Goal: Transaction & Acquisition: Purchase product/service

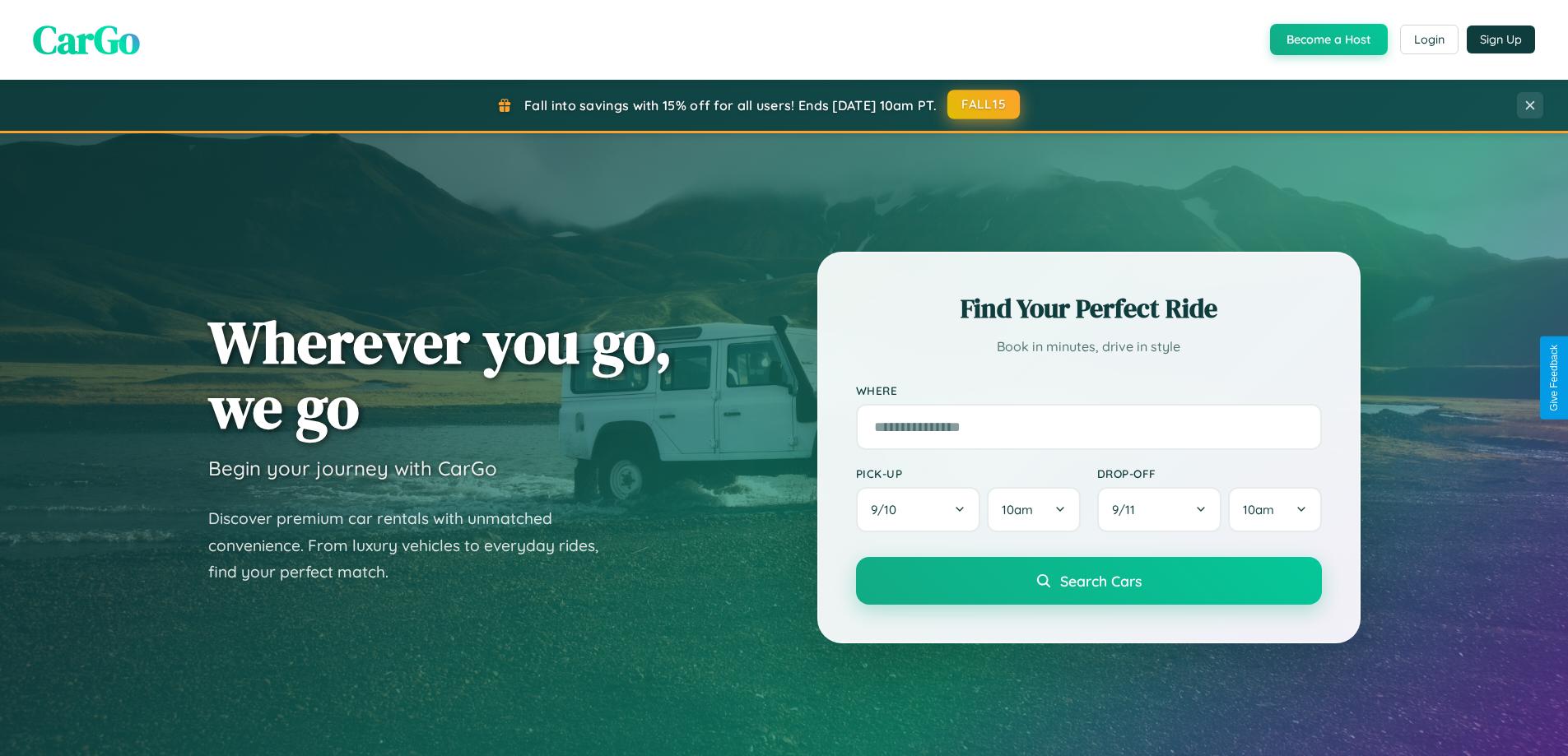
click at [984, 105] on button "FALL15" at bounding box center [983, 104] width 72 height 29
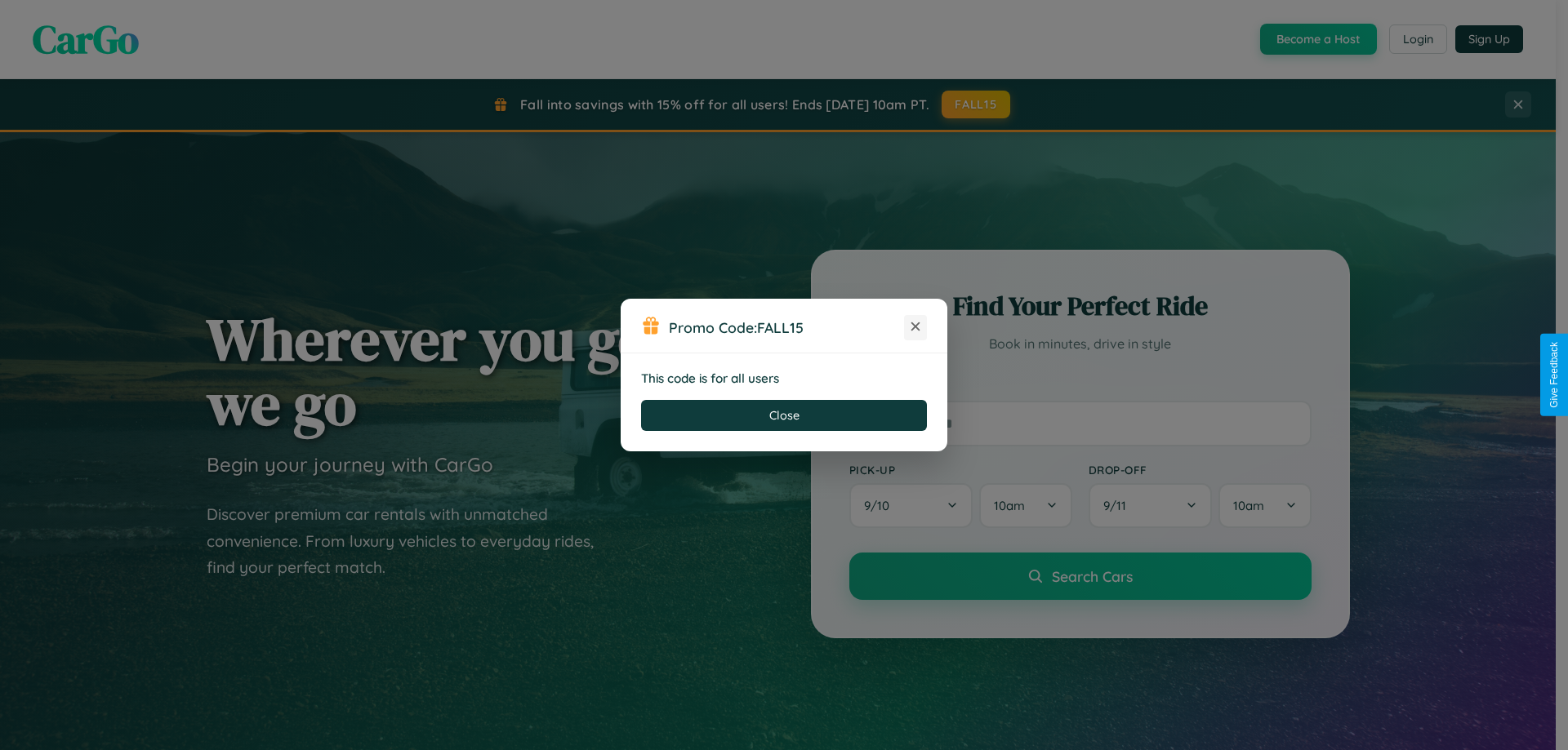
click at [916, 328] on icon at bounding box center [916, 327] width 16 height 16
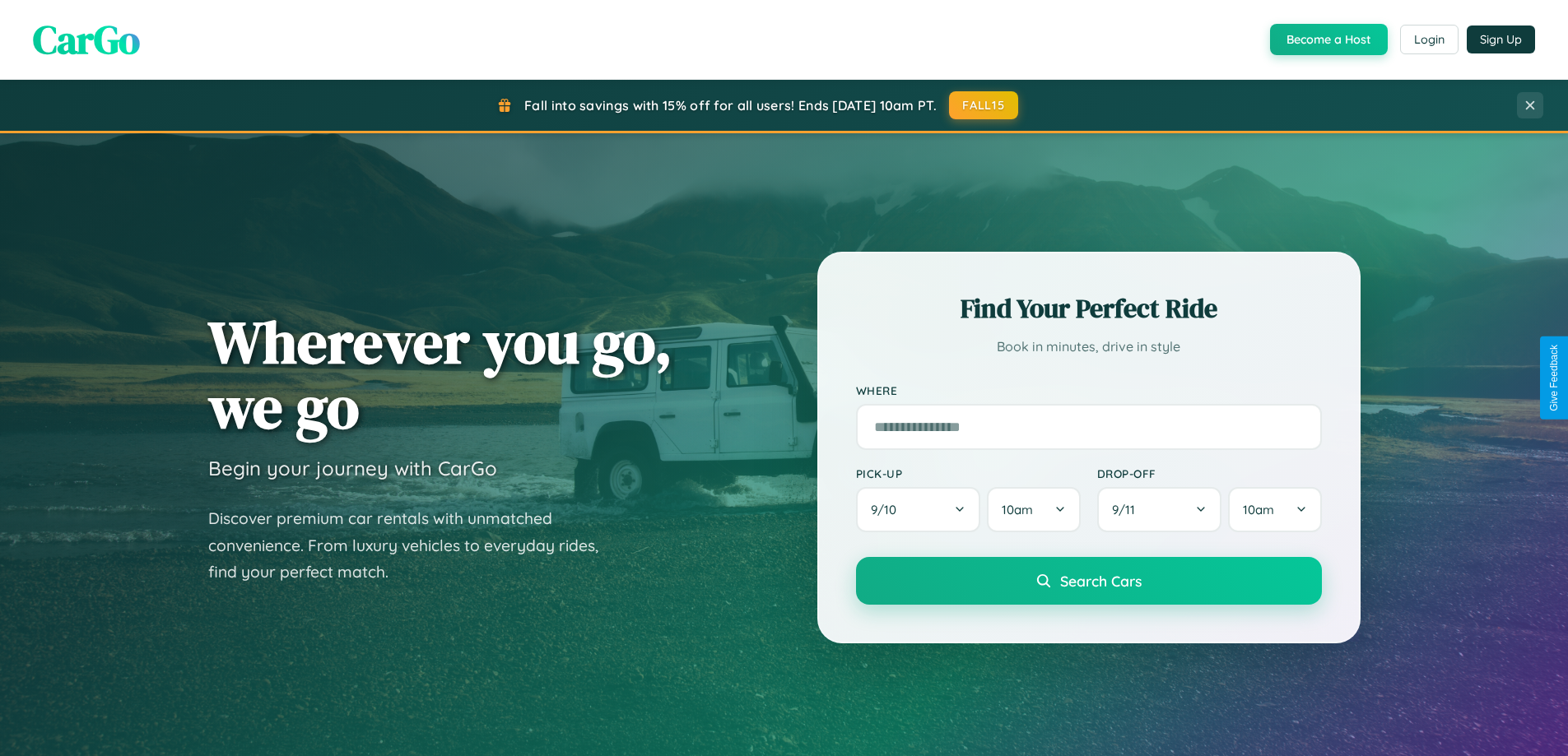
scroll to position [709, 0]
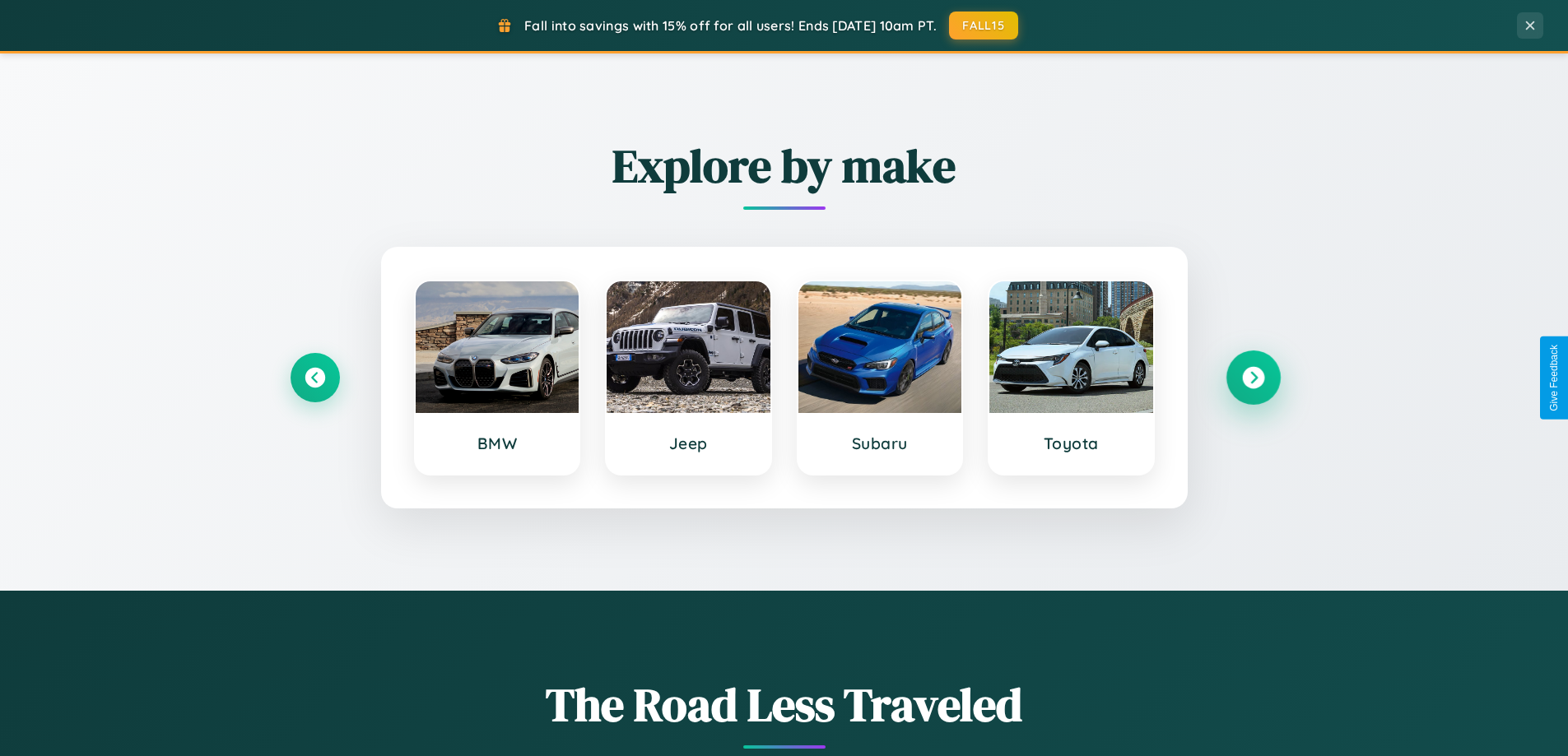
click at [1252, 378] on icon at bounding box center [1253, 378] width 22 height 22
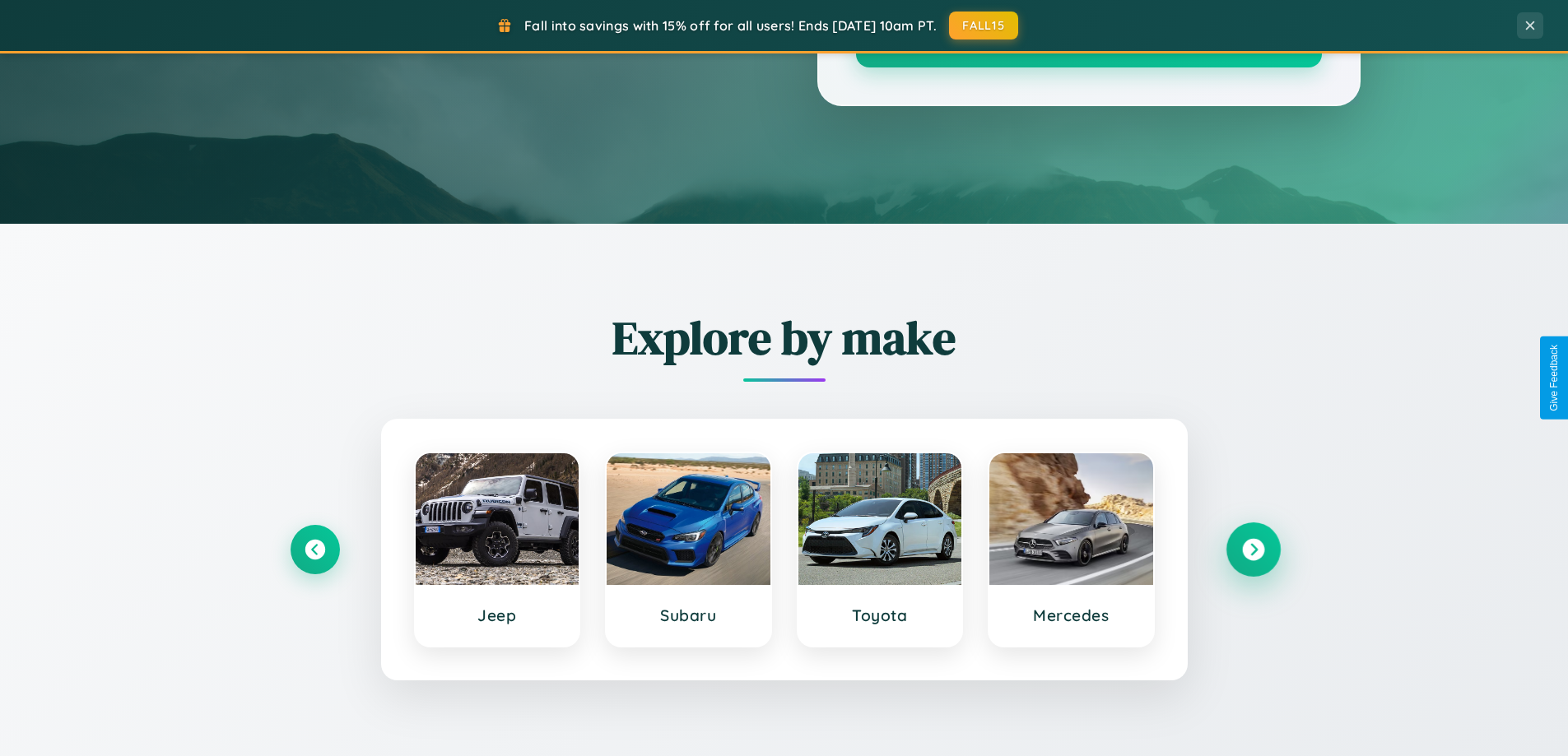
scroll to position [48, 0]
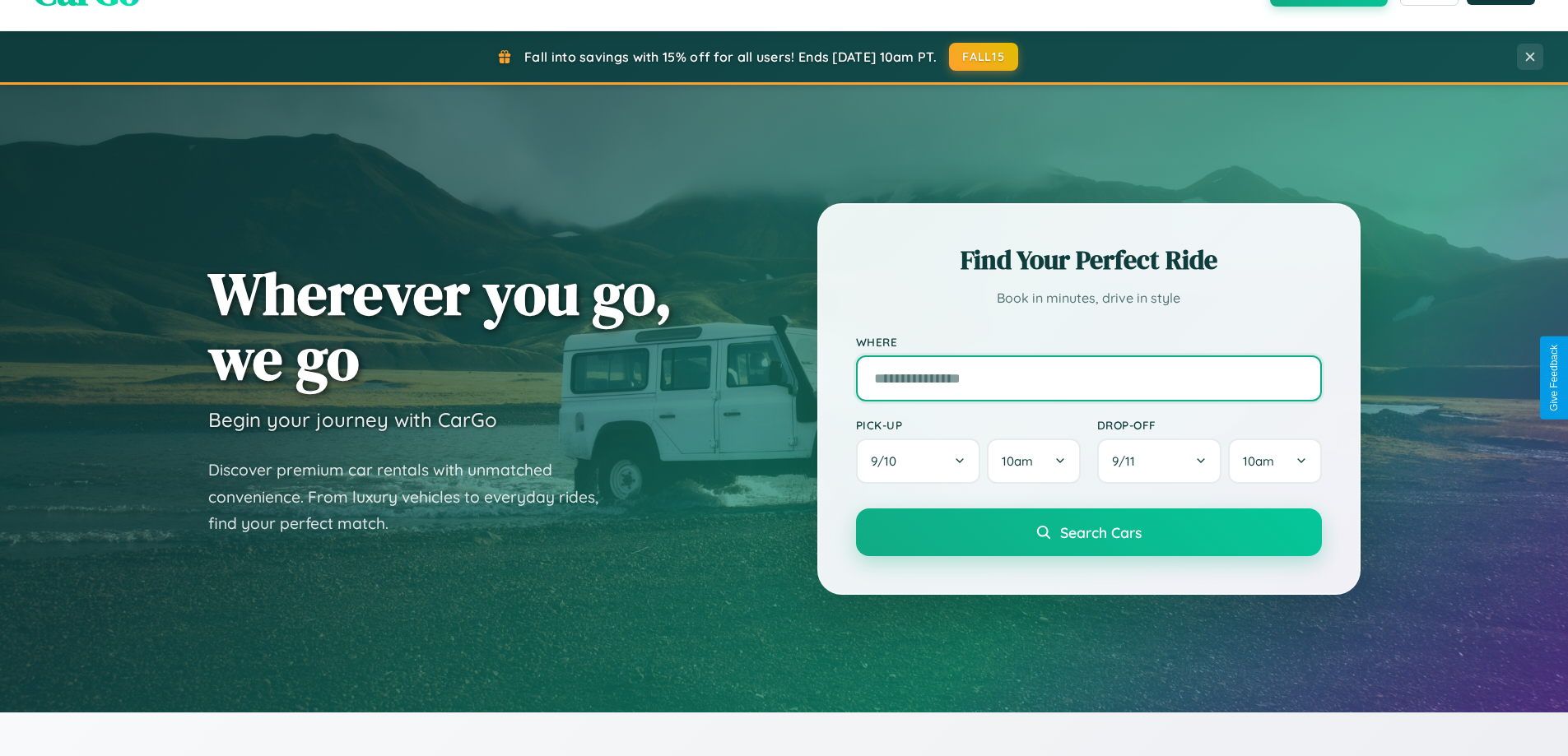
click at [1088, 378] on input "text" at bounding box center [1088, 378] width 466 height 47
type input "**********"
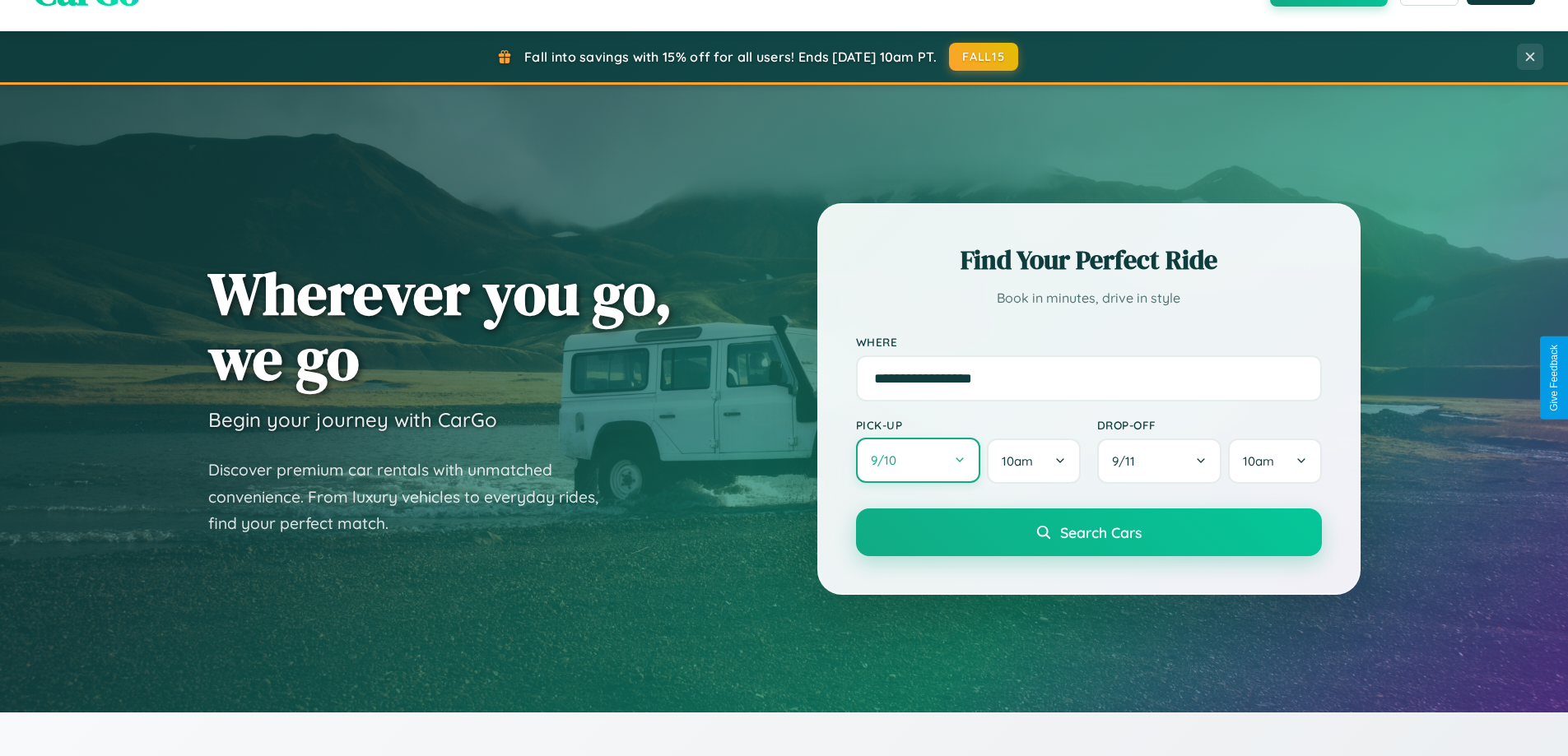
click at [918, 461] on button "9 / 10" at bounding box center [918, 461] width 125 height 46
select select "*"
select select "****"
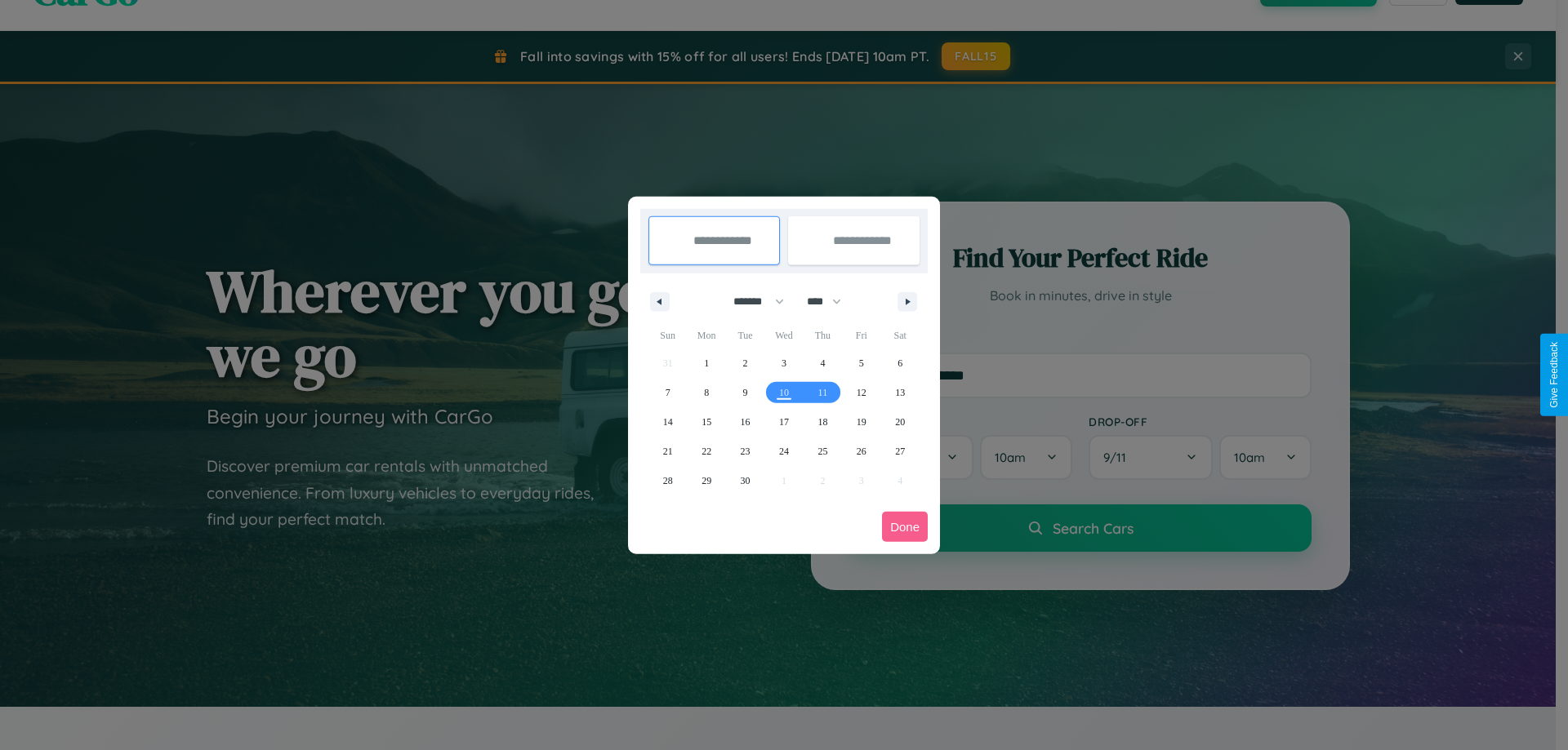
click at [751, 301] on select "******* ******** ***** ***** *** **** **** ****** ********* ******* ******** **…" at bounding box center [755, 302] width 70 height 27
select select "**"
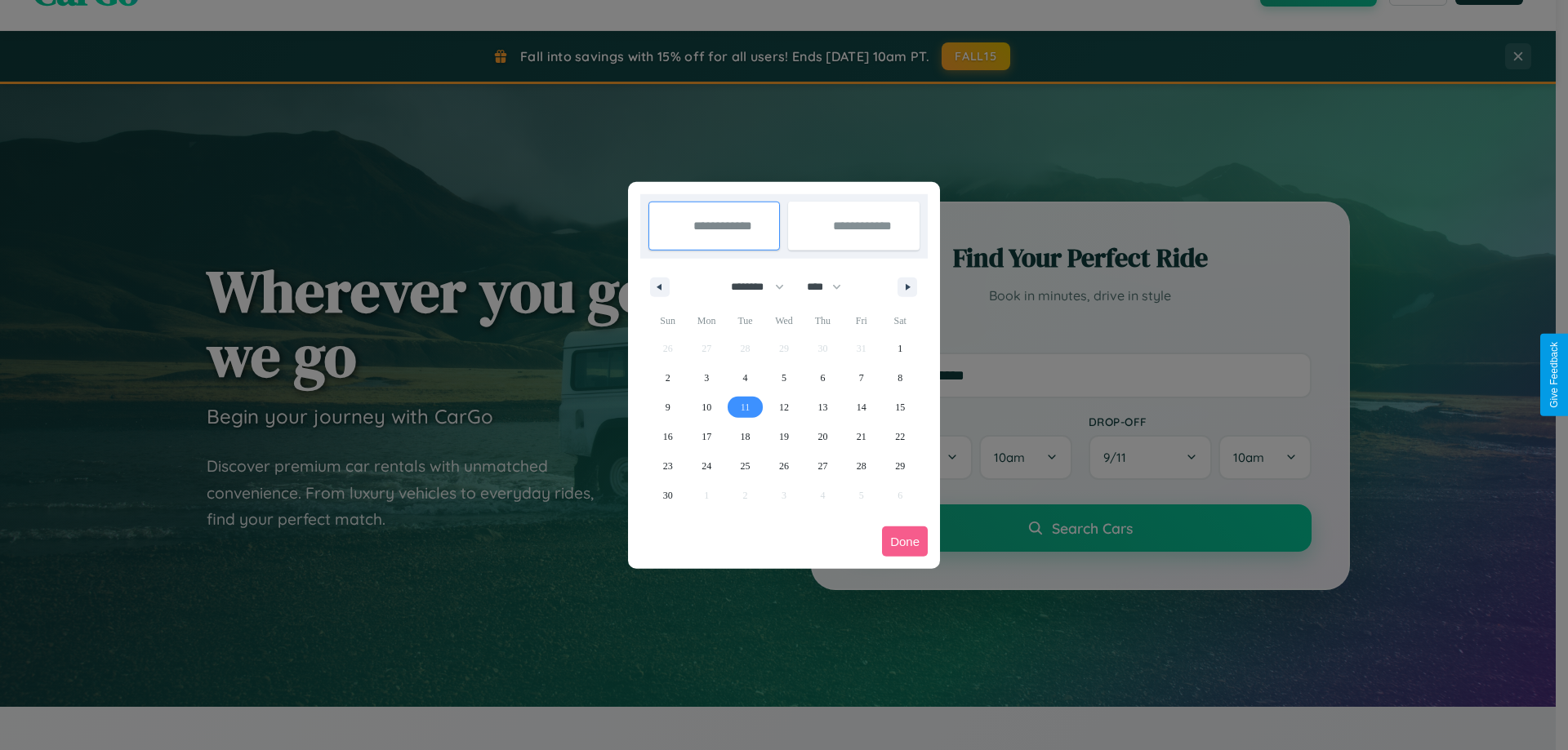
click at [745, 406] on span "11" at bounding box center [745, 407] width 10 height 29
type input "**********"
click at [860, 406] on span "14" at bounding box center [861, 407] width 10 height 29
type input "**********"
click at [905, 541] on button "Done" at bounding box center [905, 541] width 46 height 30
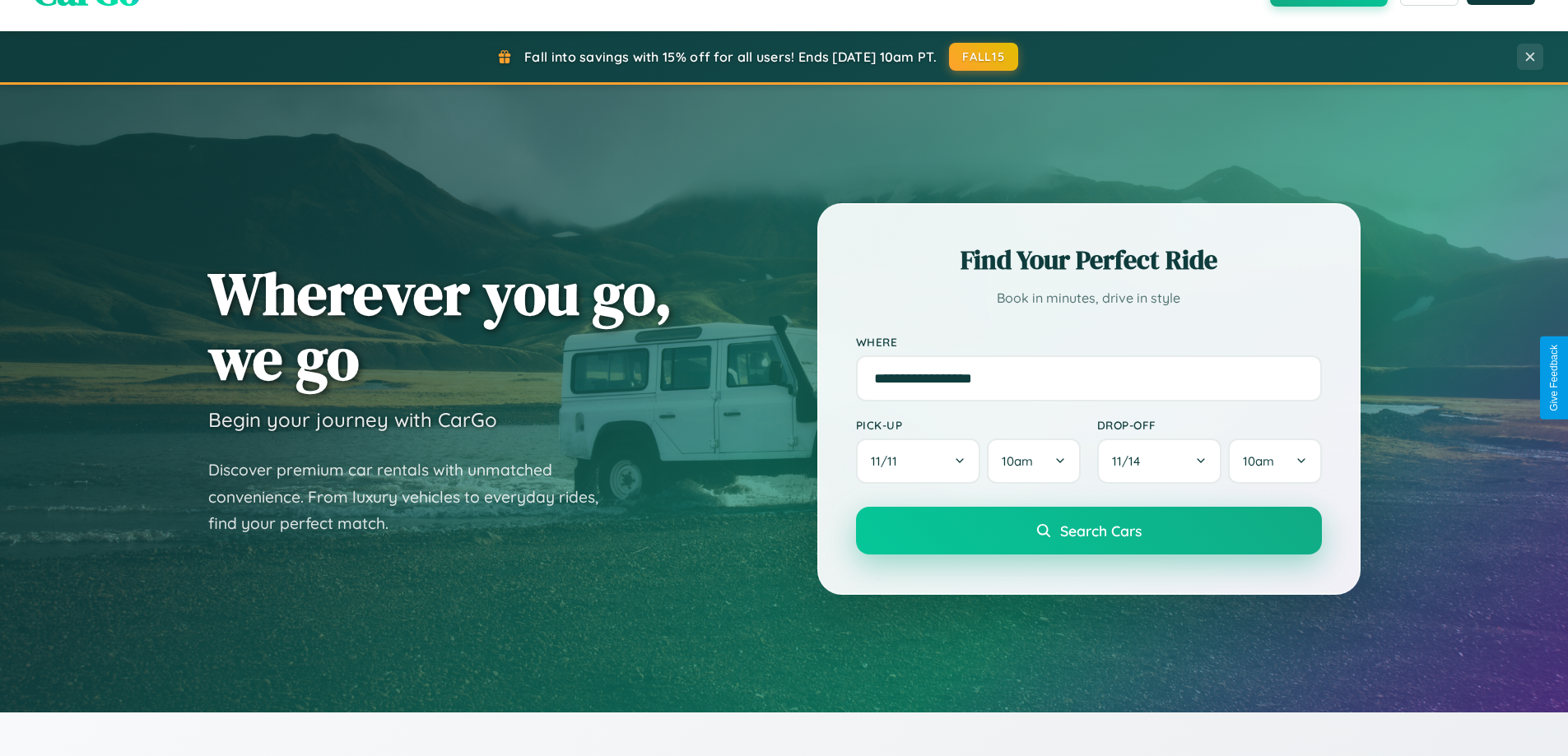
click at [1088, 531] on span "Search Cars" at bounding box center [1100, 531] width 81 height 18
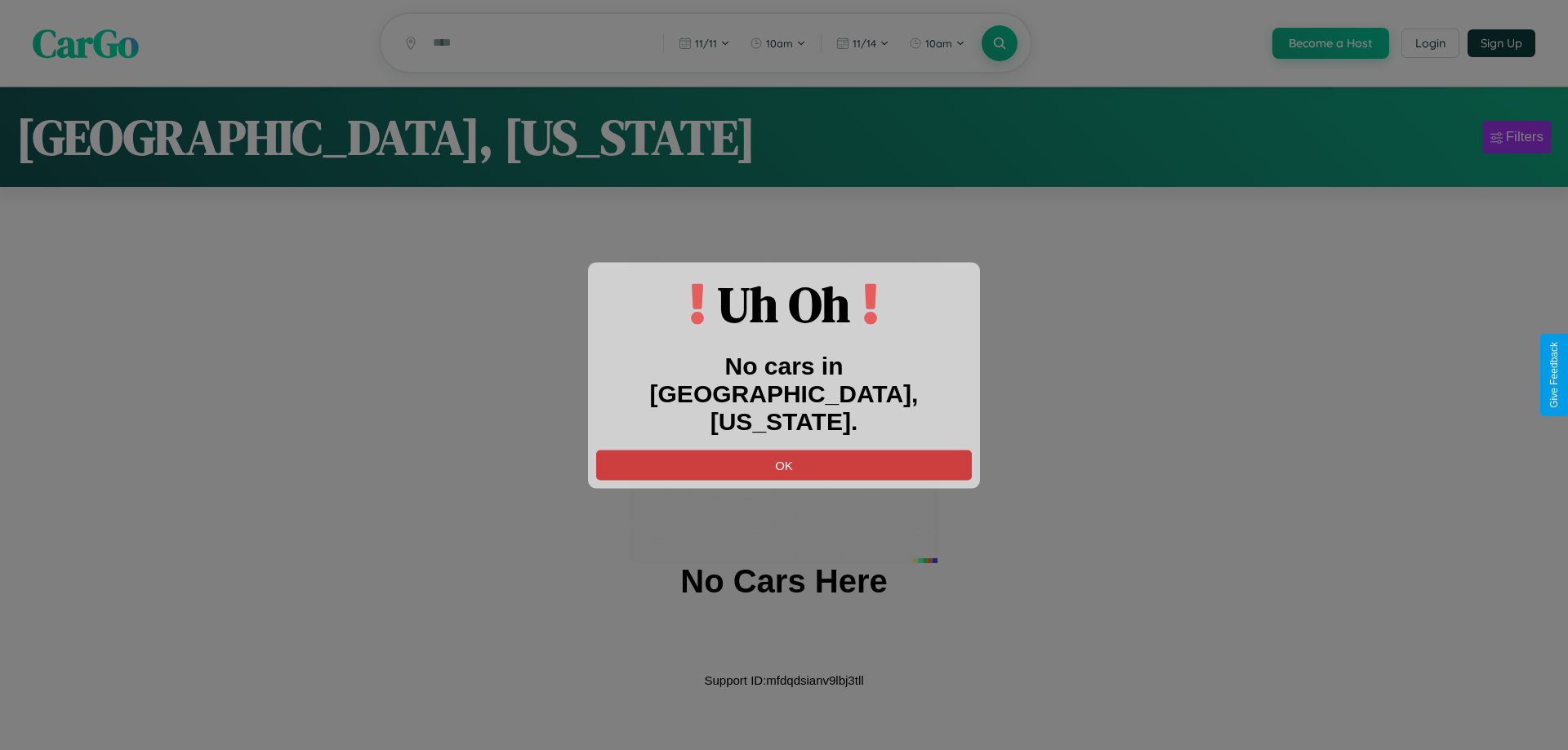
click at [784, 450] on button "OK" at bounding box center [784, 464] width 375 height 30
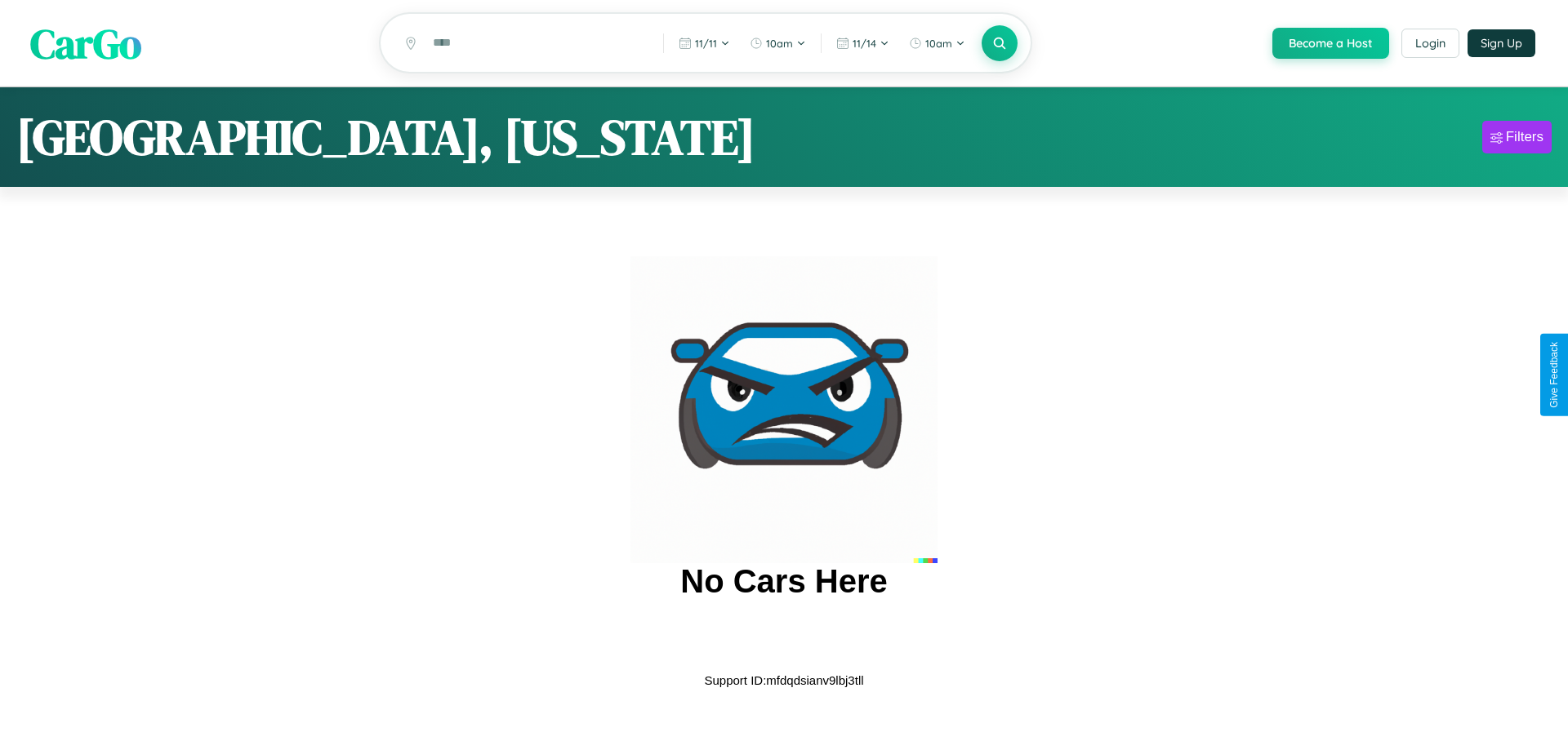
click at [86, 43] on span "CarGo" at bounding box center [85, 43] width 111 height 56
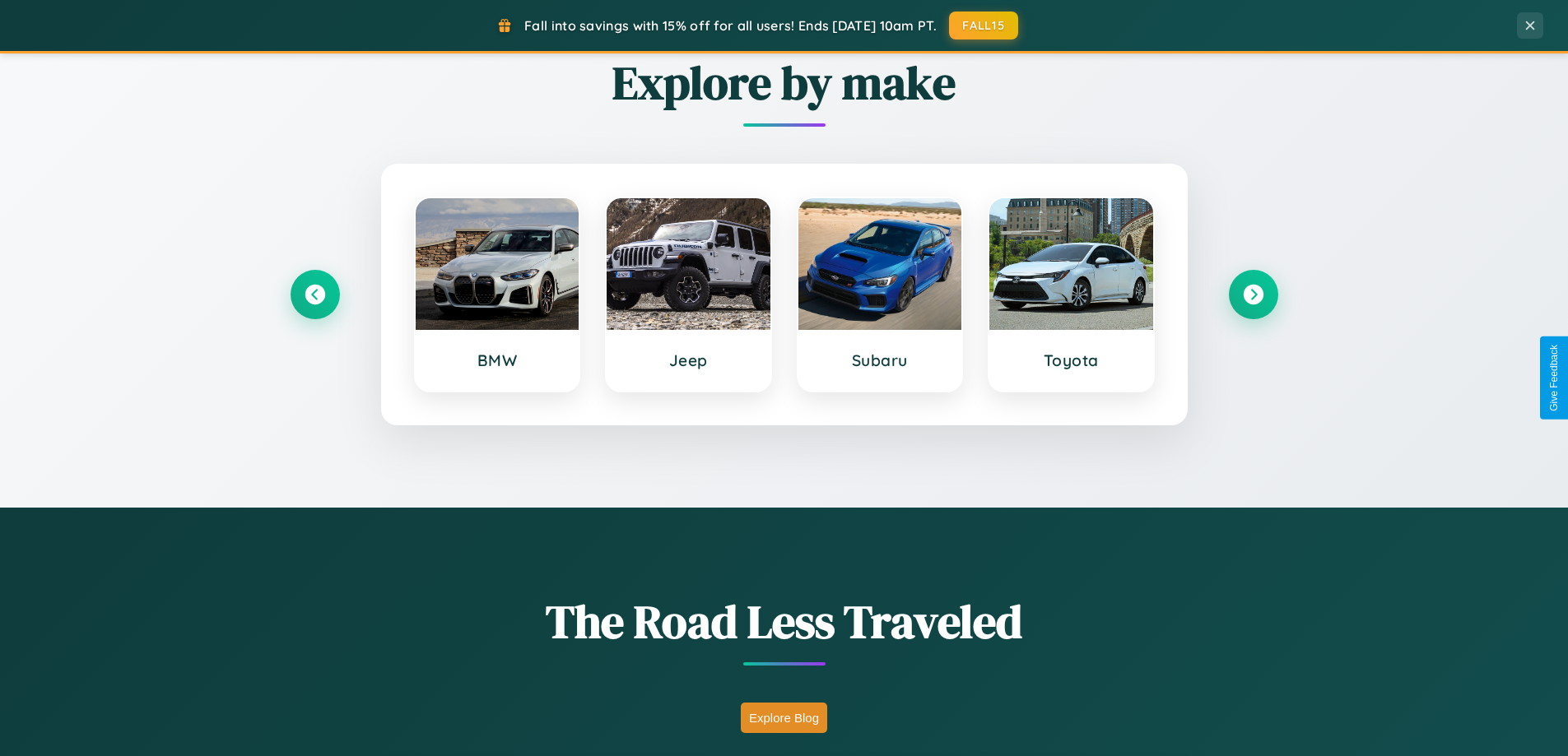
scroll to position [1133, 0]
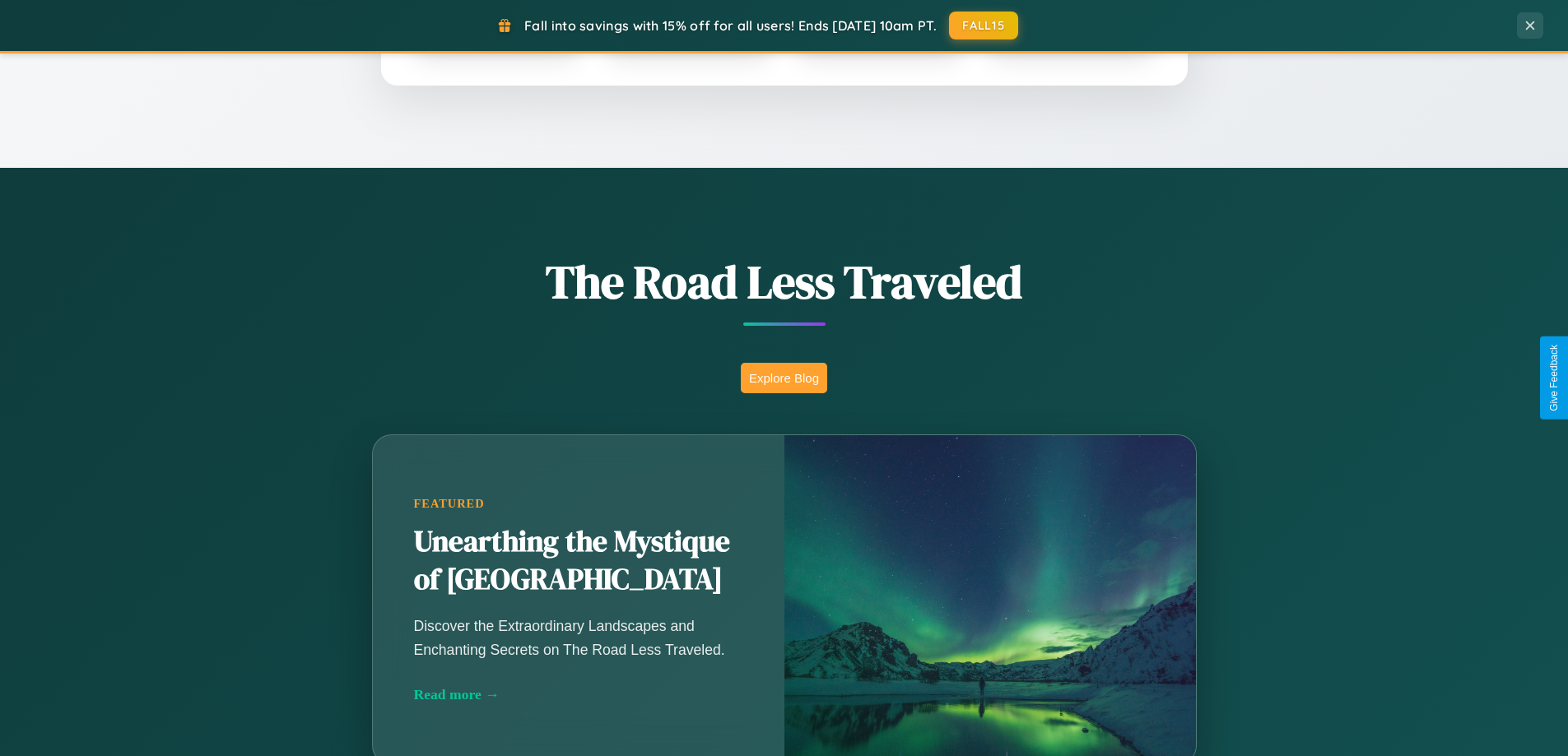
click at [784, 378] on button "Explore Blog" at bounding box center [784, 378] width 87 height 30
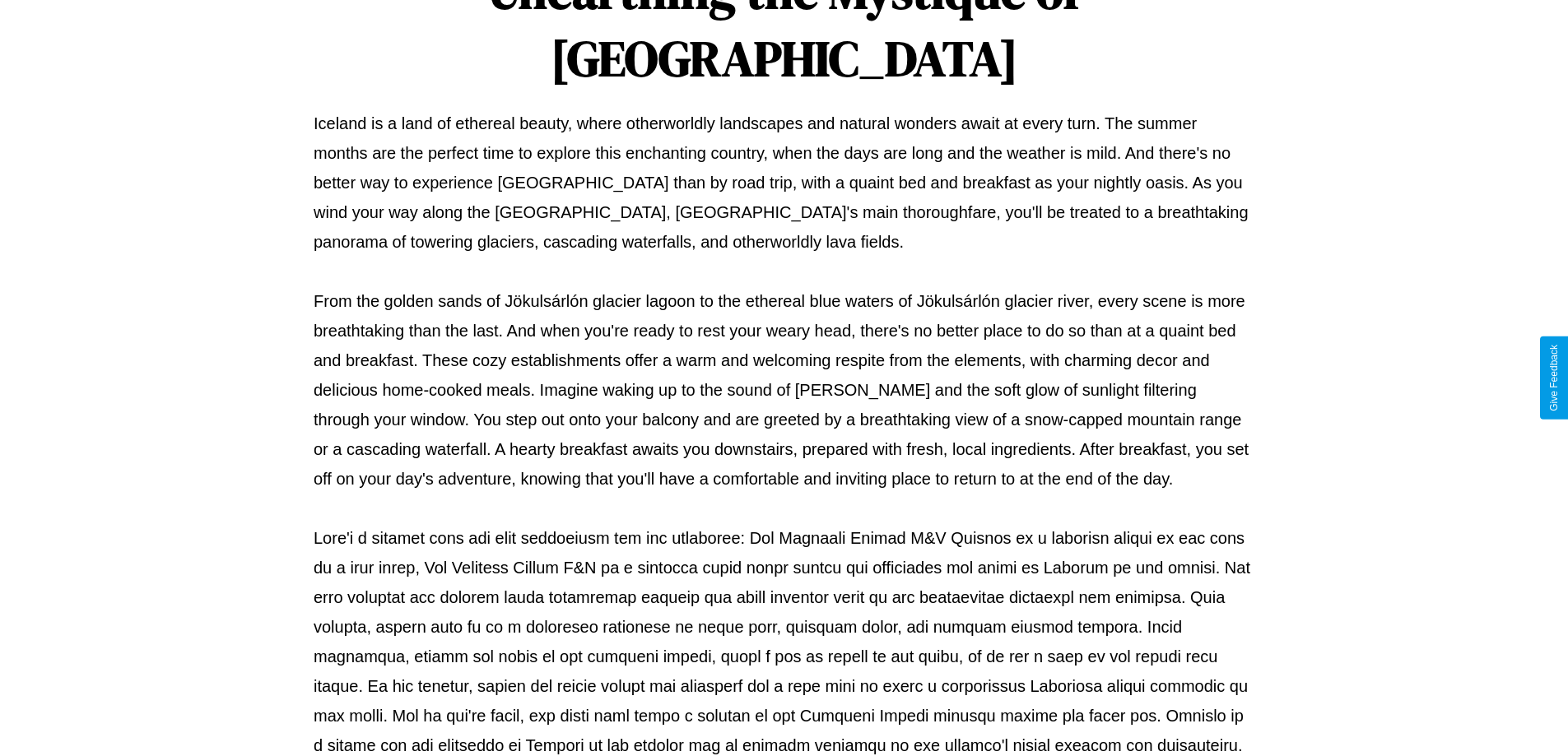
scroll to position [533, 0]
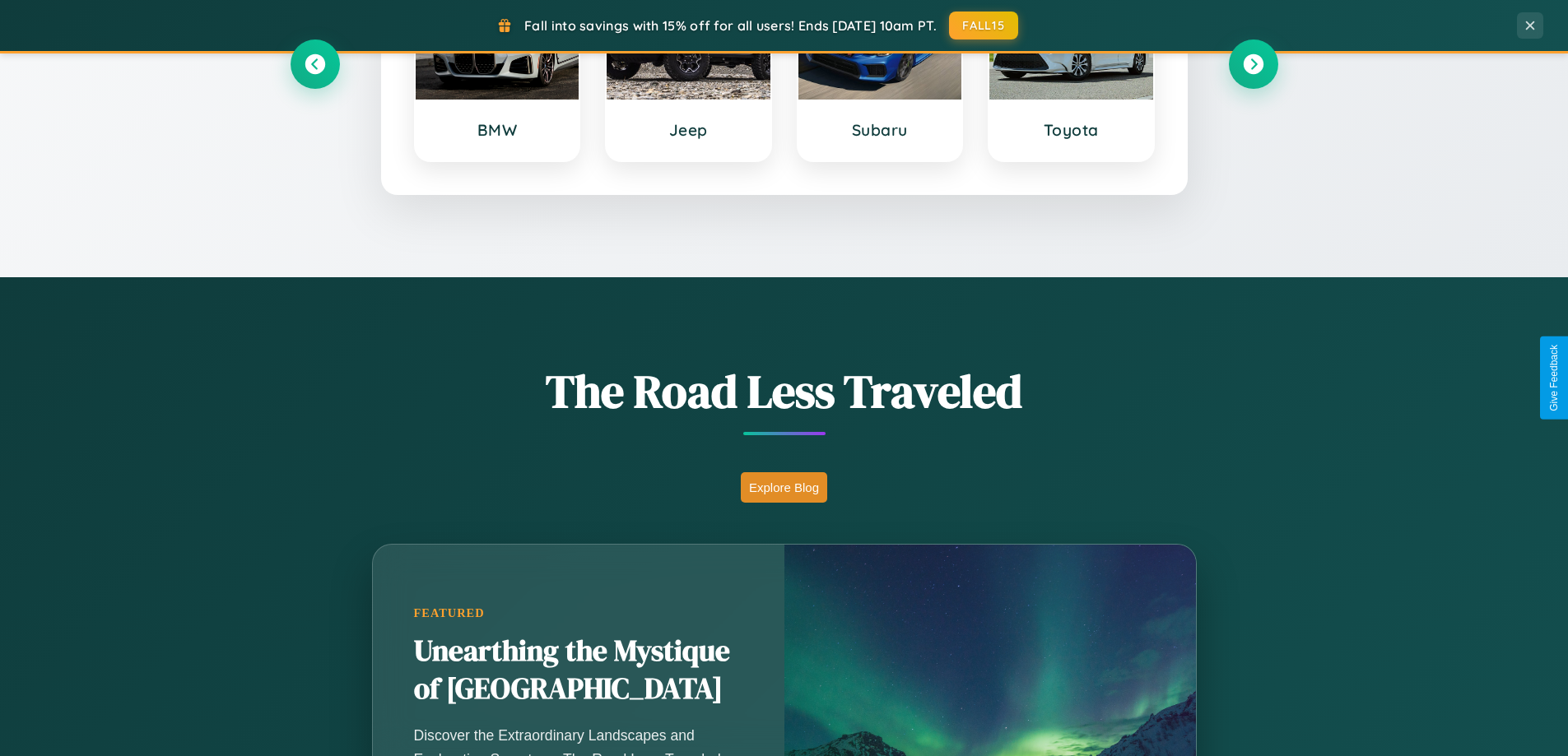
scroll to position [709, 0]
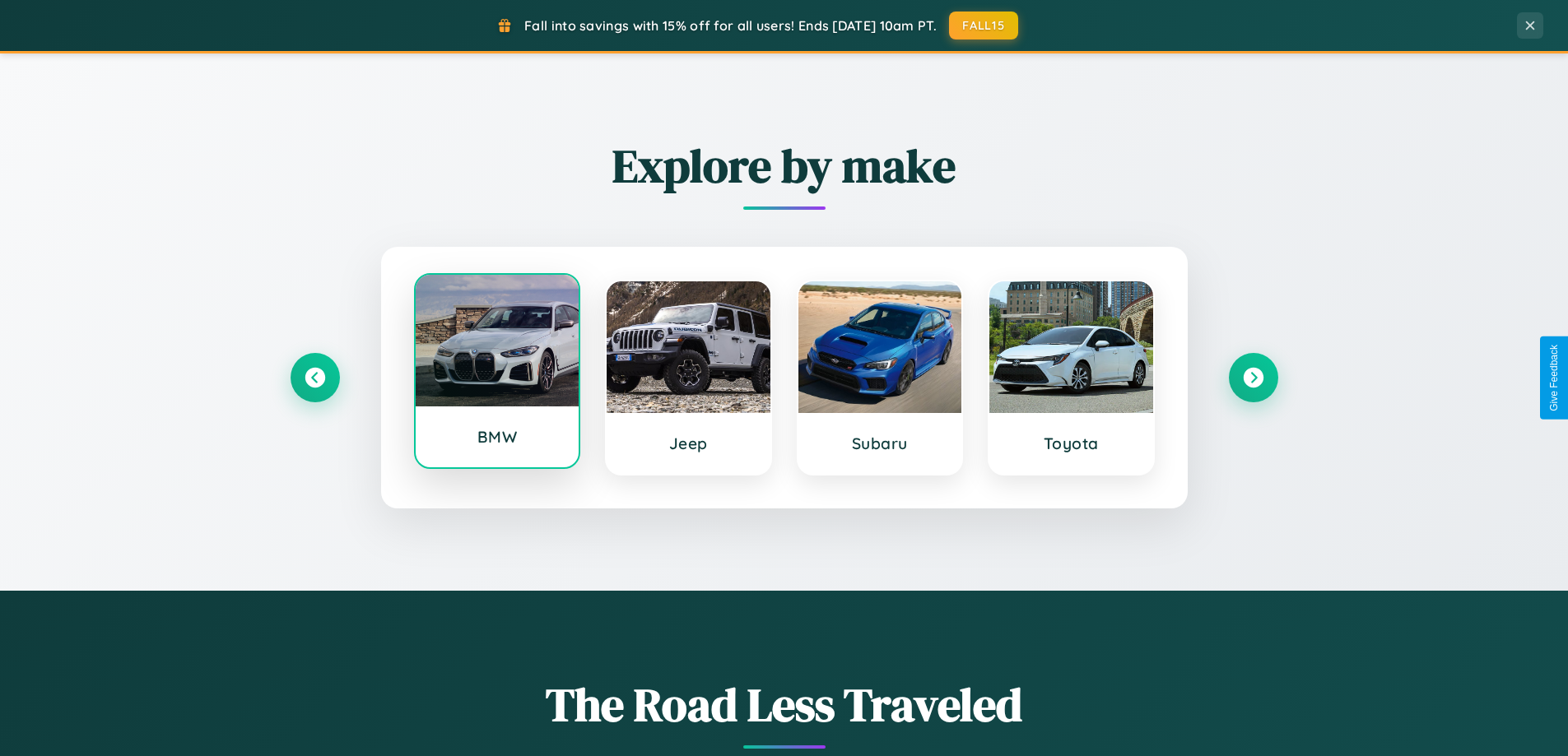
click at [496, 377] on div at bounding box center [498, 340] width 164 height 131
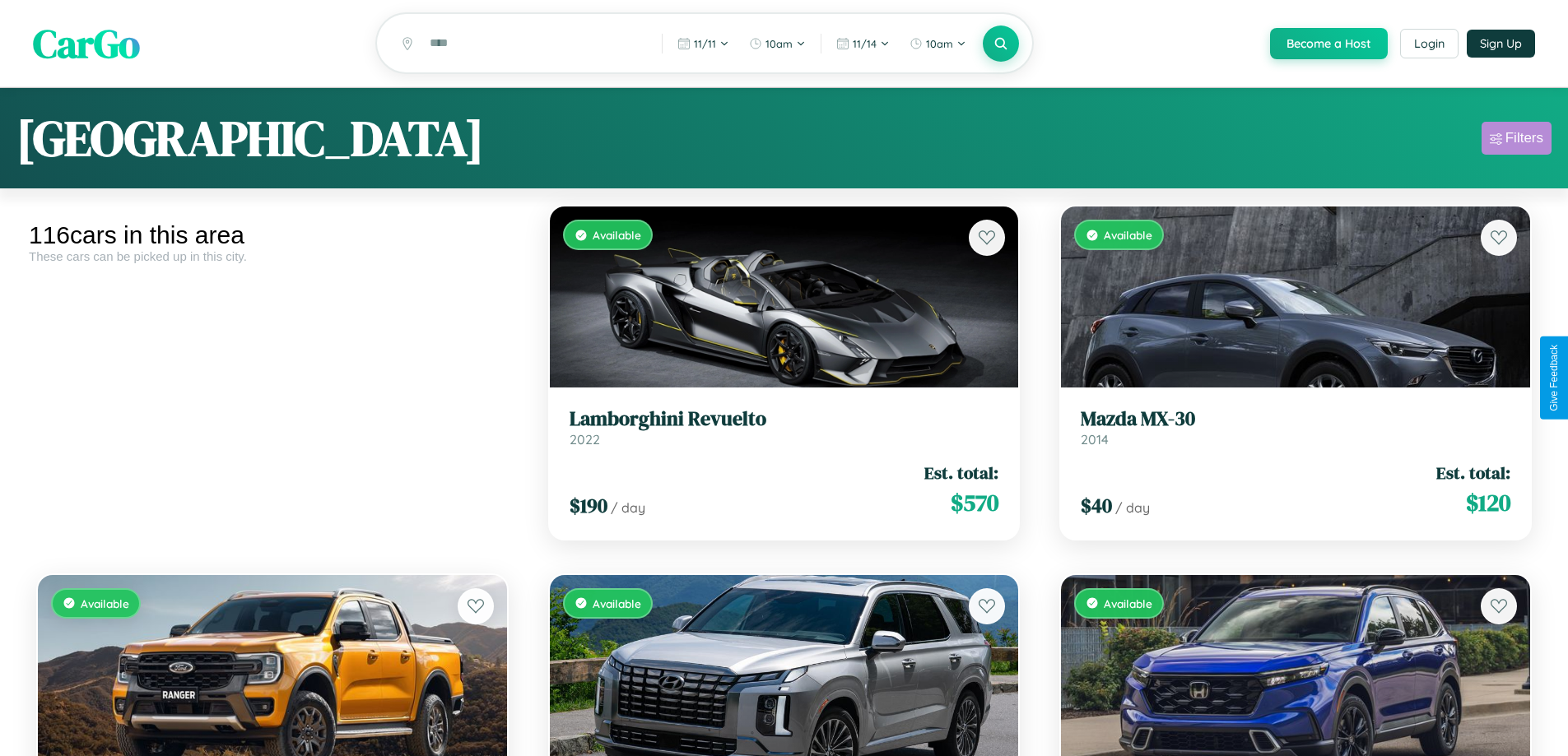
click at [1516, 140] on div "Filters" at bounding box center [1524, 139] width 38 height 16
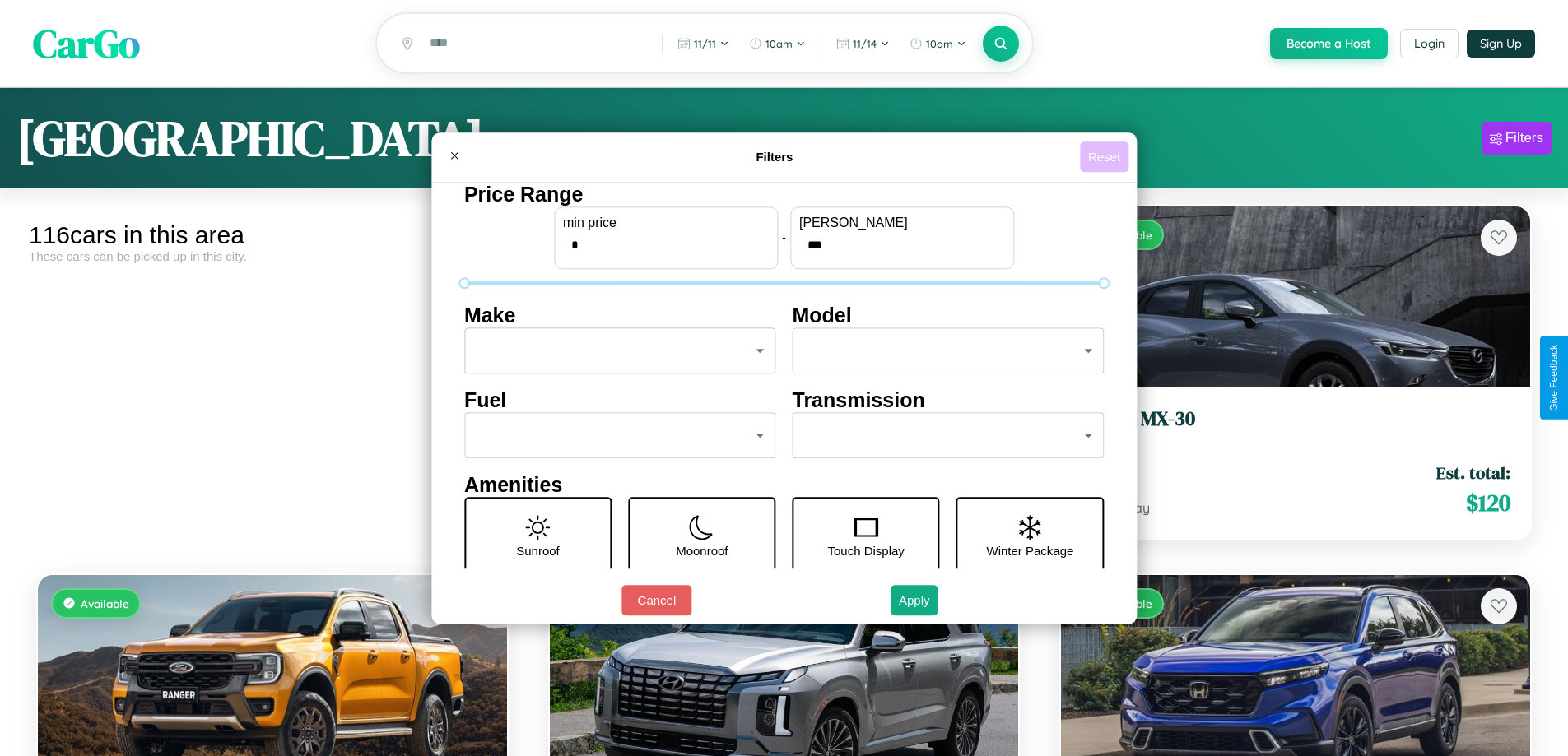
click at [1106, 156] on button "Reset" at bounding box center [1104, 156] width 48 height 30
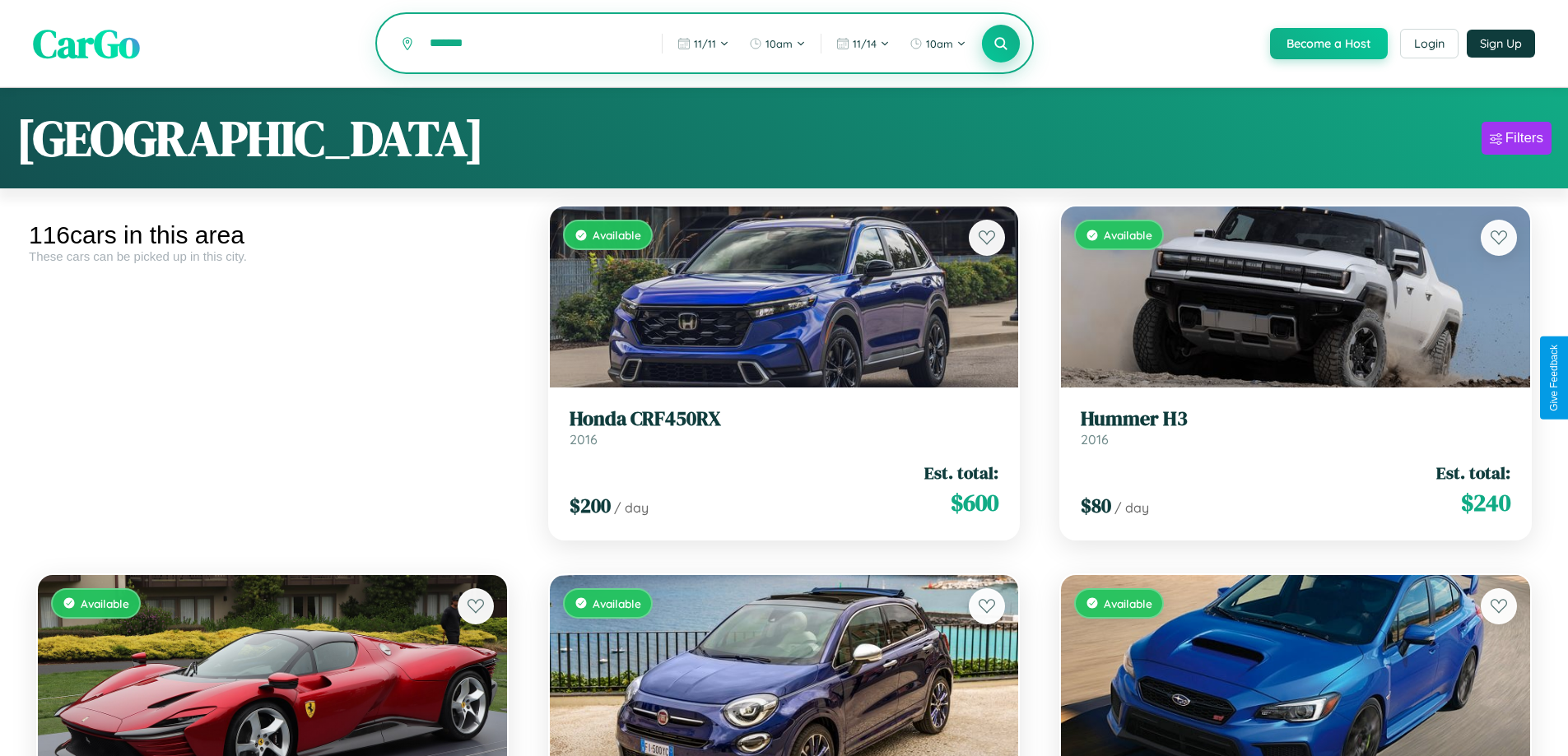
type input "*******"
click at [1000, 45] on icon at bounding box center [1001, 43] width 16 height 16
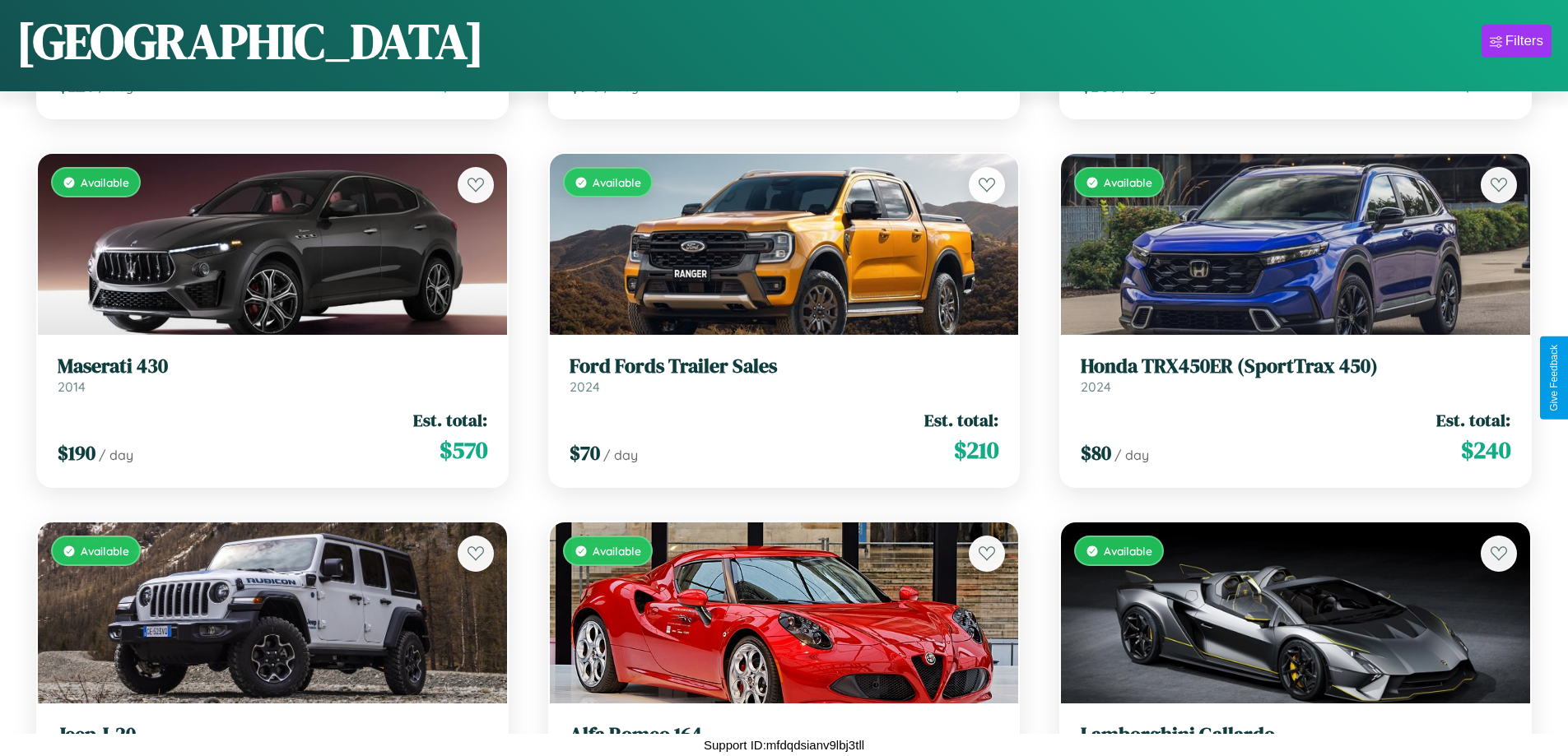
scroll to position [10918, 0]
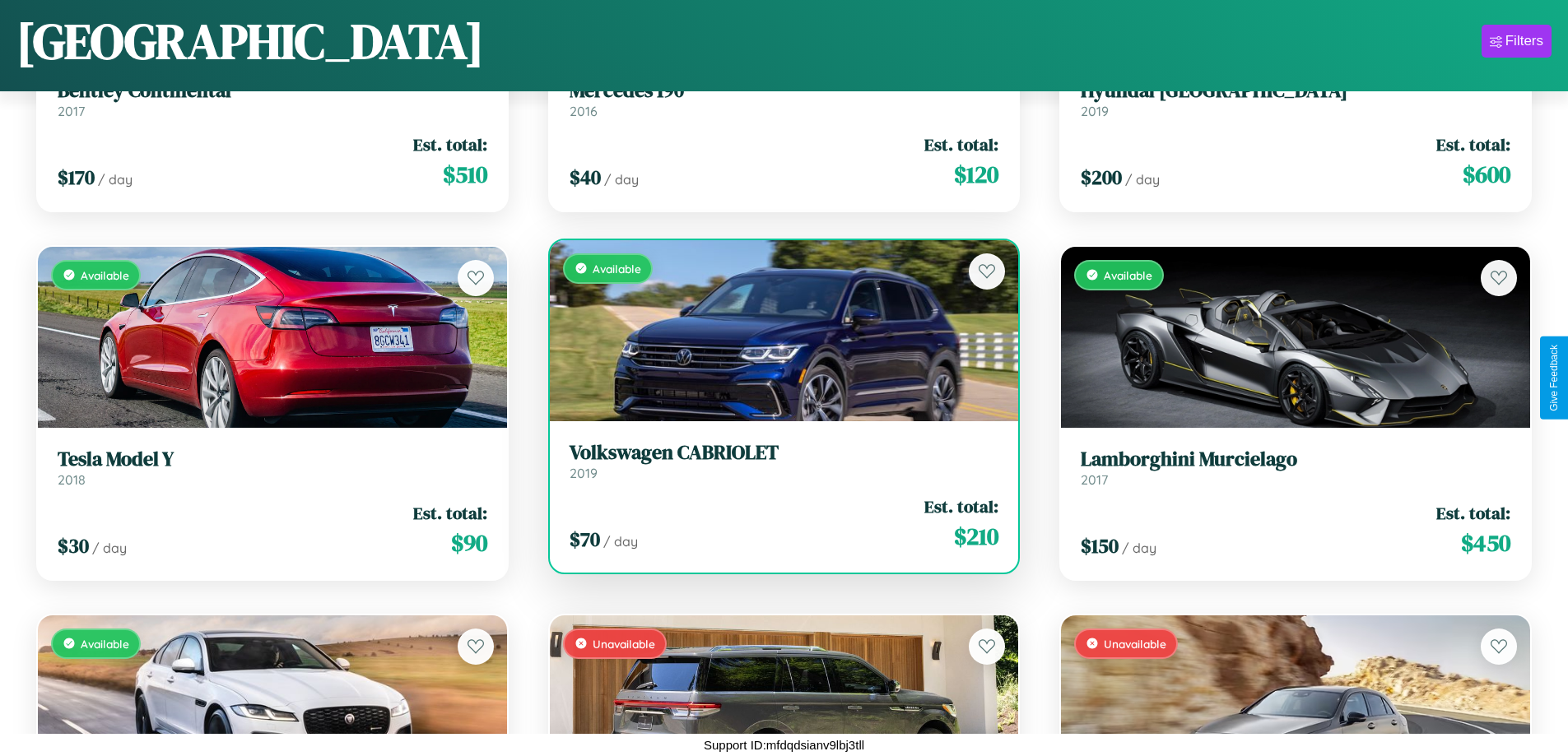
click at [777, 461] on h3 "Volkswagen CABRIOLET" at bounding box center [784, 453] width 430 height 24
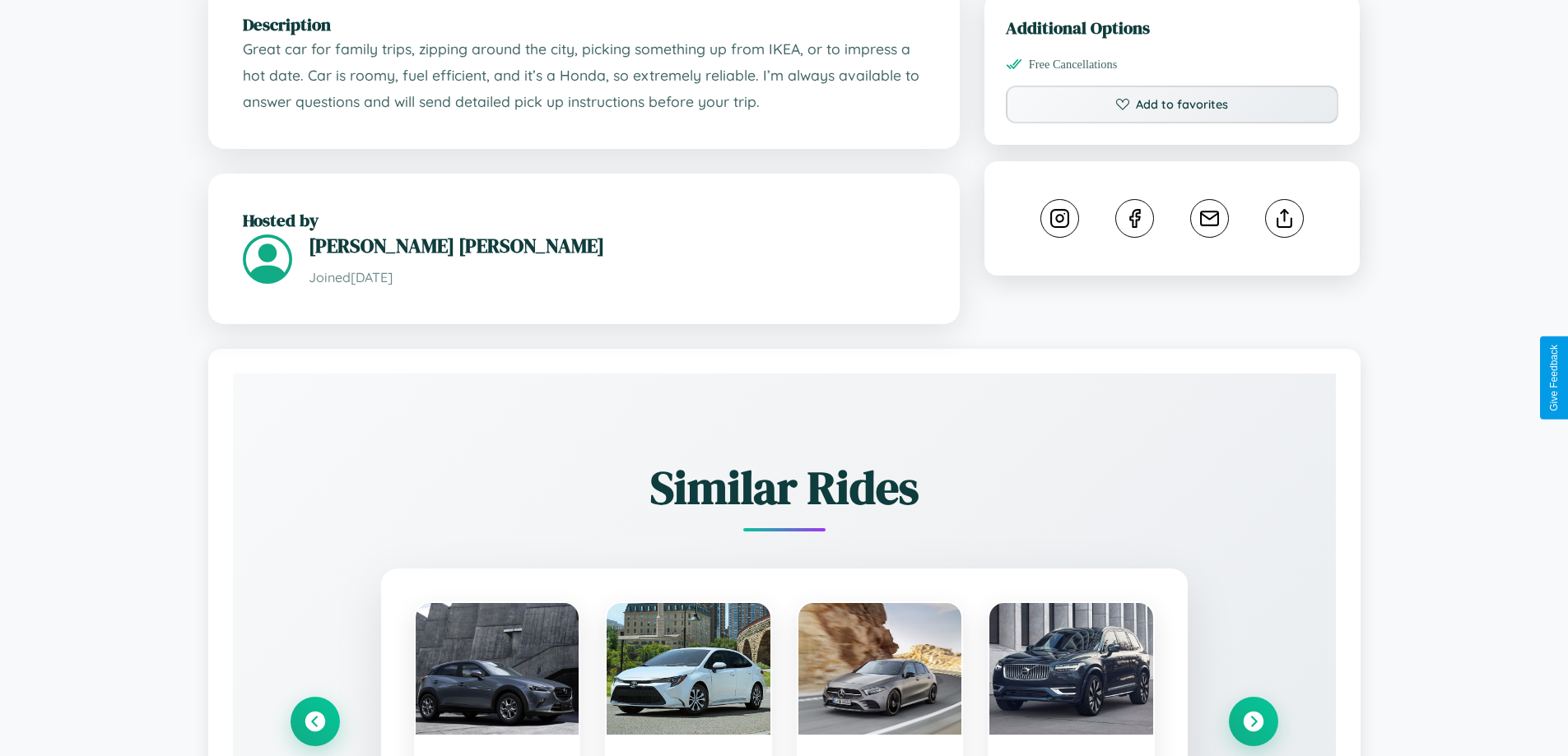
scroll to position [978, 0]
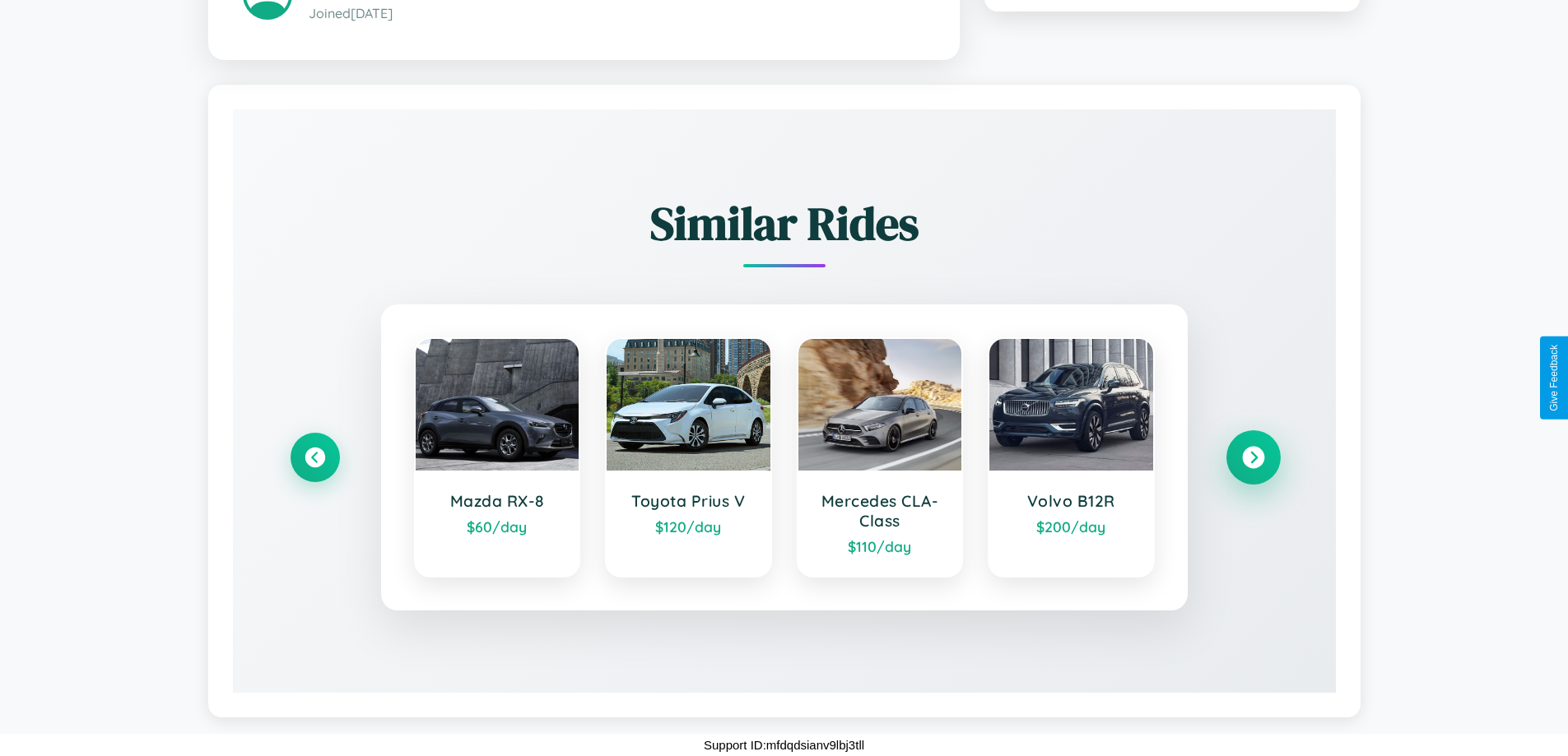
click at [1252, 457] on icon at bounding box center [1253, 458] width 22 height 22
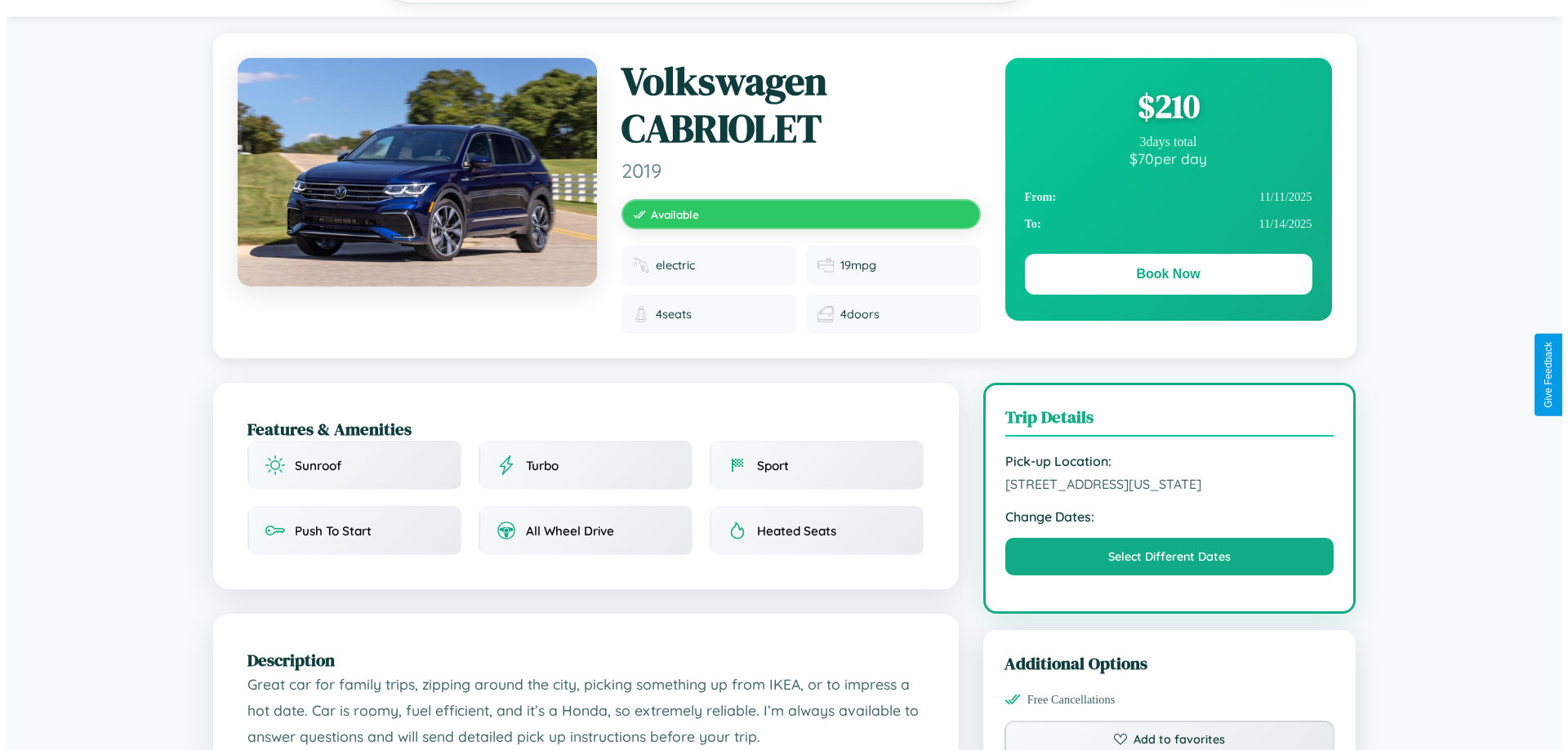
scroll to position [0, 0]
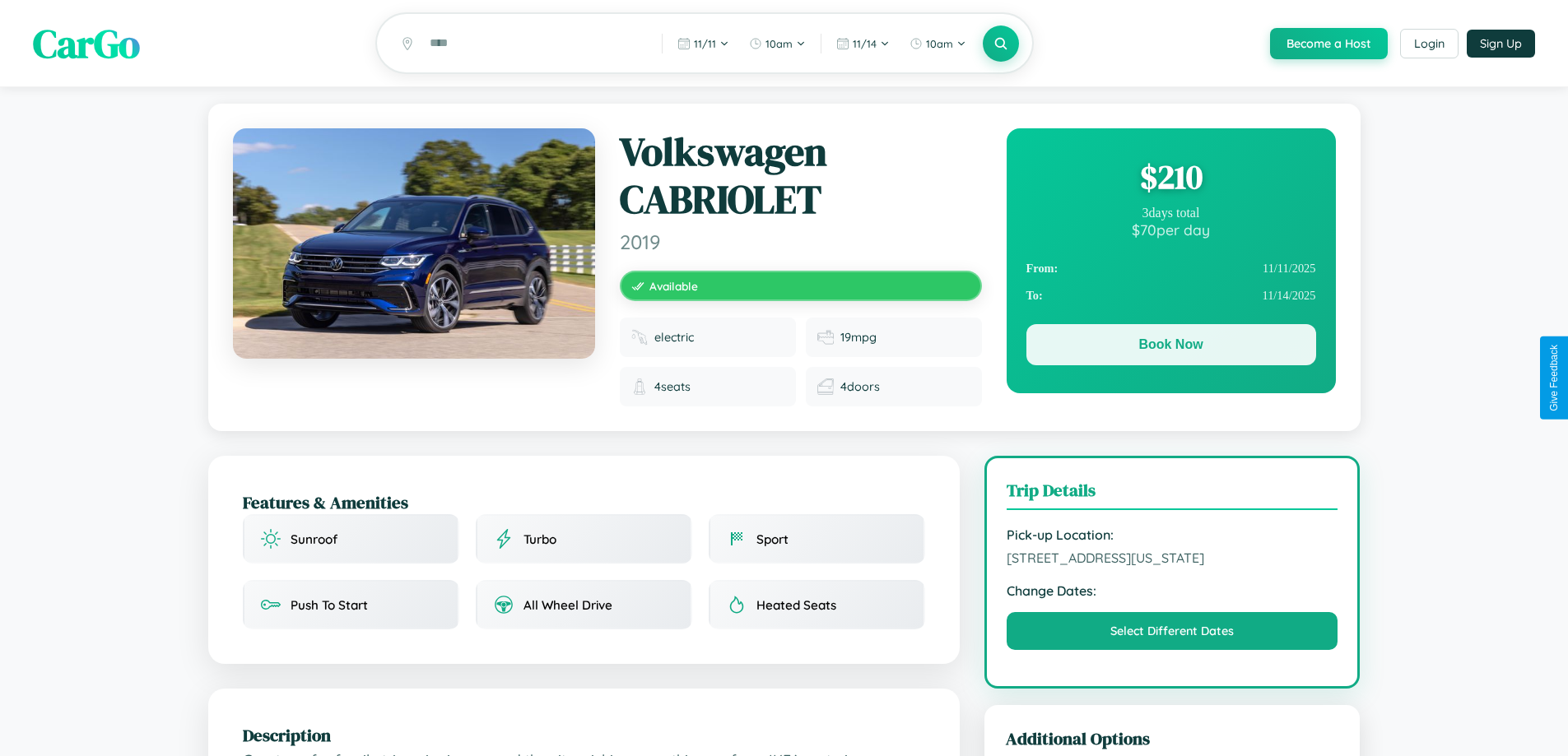
click at [1170, 347] on button "Book Now" at bounding box center [1171, 345] width 290 height 41
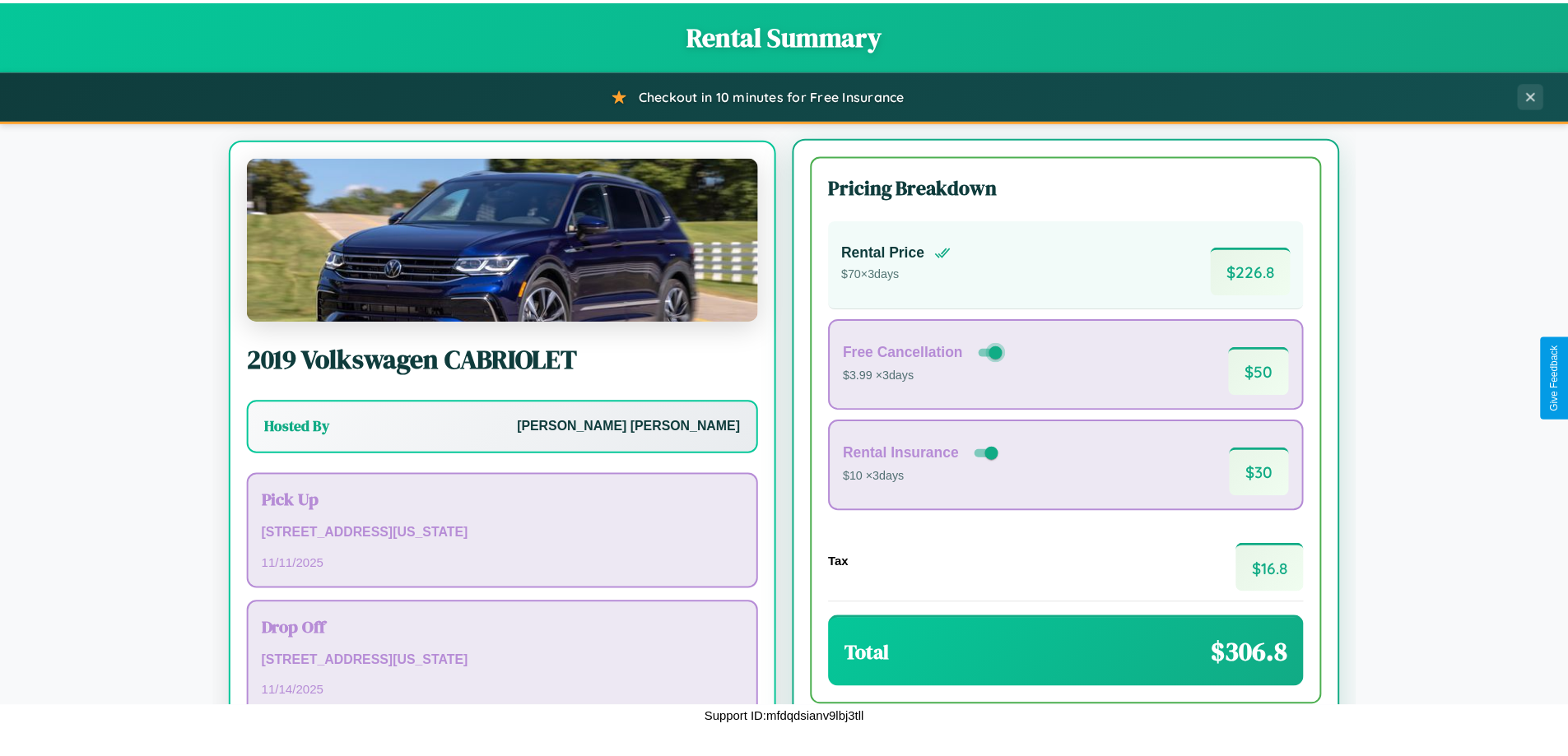
scroll to position [77, 0]
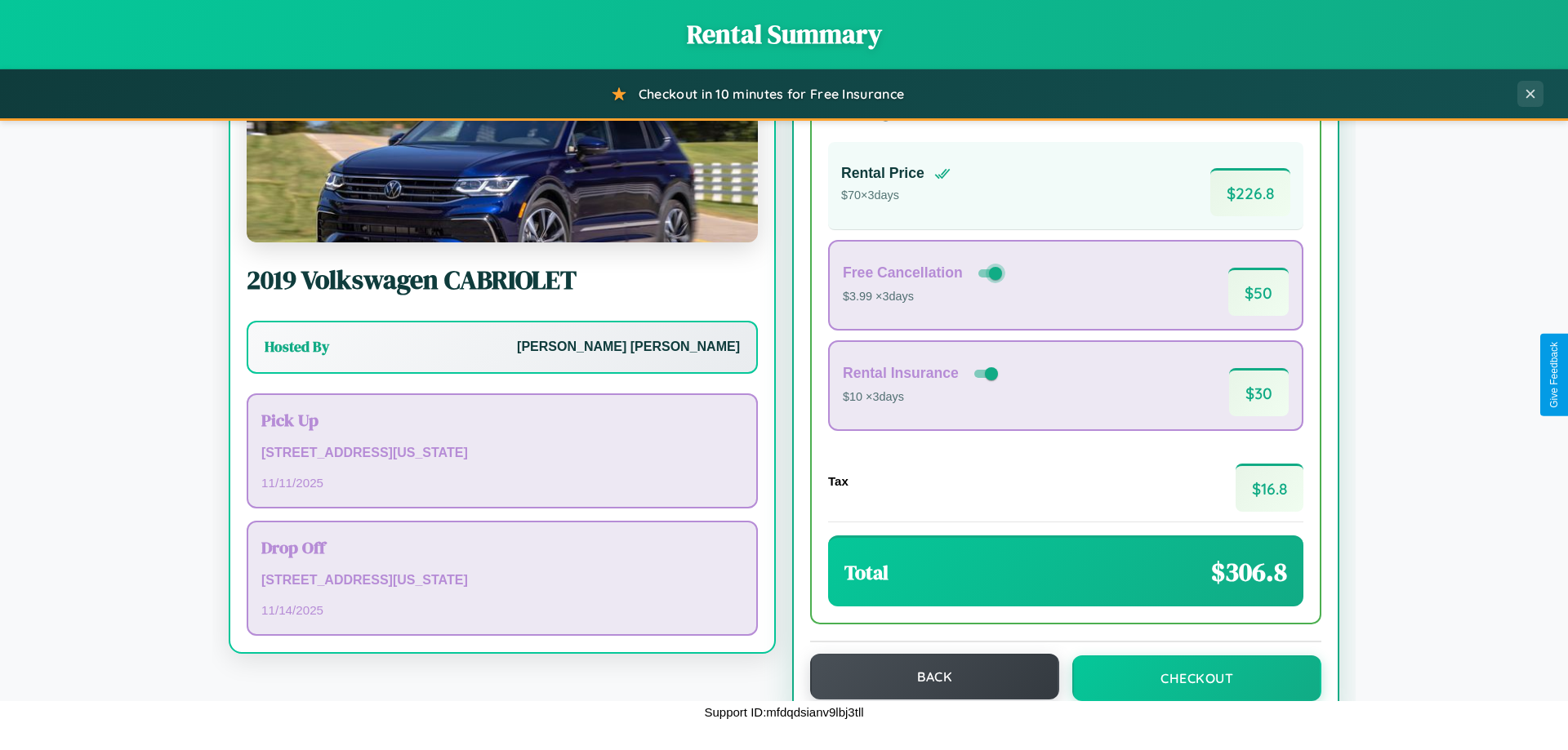
click at [927, 678] on button "Back" at bounding box center [934, 677] width 249 height 46
